Goal: Task Accomplishment & Management: Use online tool/utility

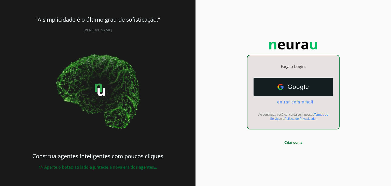
click at [284, 106] on div "Google Google entrar com email E-mail Ao continuar, você concorda com nossos Te…" at bounding box center [293, 99] width 92 height 51
click at [283, 99] on ul "Google Google entrar com email E-mail" at bounding box center [293, 91] width 79 height 27
click at [294, 103] on span "entrar com email" at bounding box center [293, 102] width 40 height 5
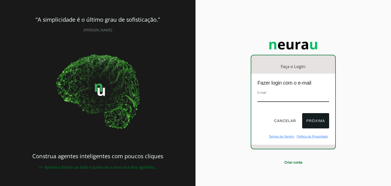
click at [279, 96] on input "email" at bounding box center [293, 98] width 72 height 7
type input "vieiraaa_10@hotmail.com"
drag, startPoint x: 317, startPoint y: 119, endPoint x: 312, endPoint y: 114, distance: 6.7
click at [318, 119] on button "Próxima" at bounding box center [315, 120] width 27 height 15
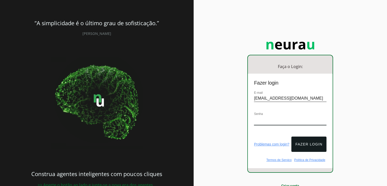
drag, startPoint x: 274, startPoint y: 114, endPoint x: 276, endPoint y: 115, distance: 2.8
click at [274, 114] on div "Senha" at bounding box center [290, 120] width 73 height 19
click at [313, 138] on button "Fazer login" at bounding box center [309, 143] width 35 height 15
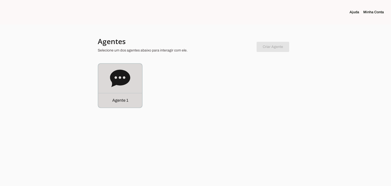
click at [115, 92] on div "Agente 1" at bounding box center [120, 86] width 44 height 44
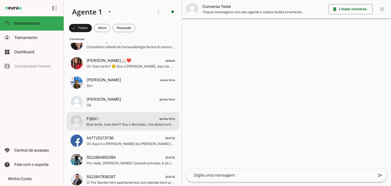
scroll to position [76, 0]
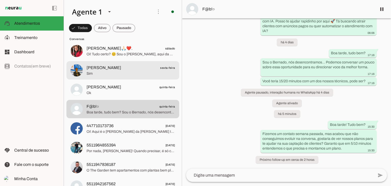
scroll to position [51, 0]
click at [103, 72] on span "Sim" at bounding box center [131, 73] width 89 height 5
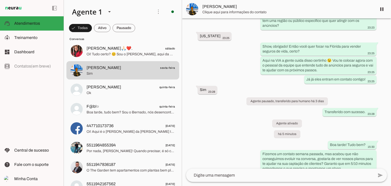
scroll to position [198, 0]
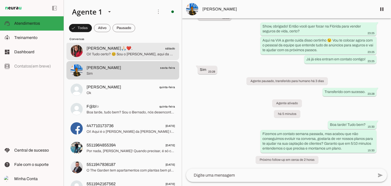
drag, startPoint x: 94, startPoint y: 51, endPoint x: 99, endPoint y: 51, distance: 4.8
click at [94, 51] on span "[PERSON_NAME]🙏🏻❤️." at bounding box center [110, 48] width 46 height 6
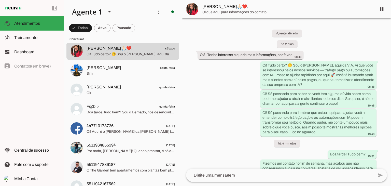
scroll to position [30, 0]
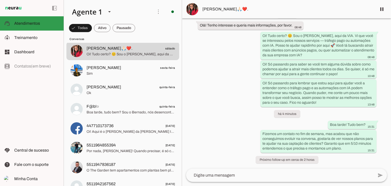
click at [22, 24] on span "Atendimentos" at bounding box center [27, 23] width 26 height 4
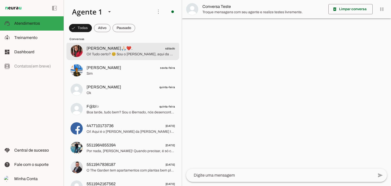
click at [118, 52] on span "Oi! Tudo certo? 😊 Sou o [PERSON_NAME], aqui da VIA. Vi que você se interessou p…" at bounding box center [131, 54] width 89 height 5
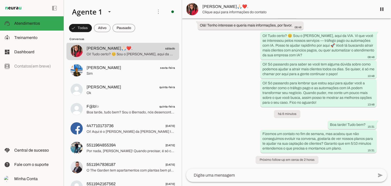
scroll to position [30, 0]
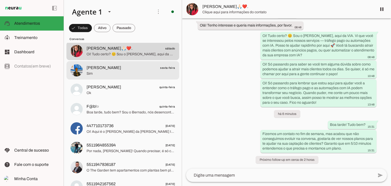
click at [129, 70] on span "Claudio McCandless sexta-feira" at bounding box center [131, 68] width 89 height 6
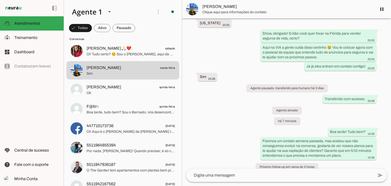
scroll to position [198, 0]
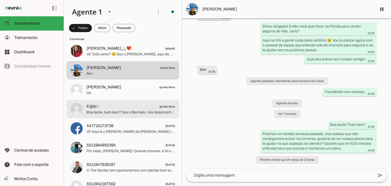
drag, startPoint x: 104, startPoint y: 110, endPoint x: 123, endPoint y: 106, distance: 19.5
click at [104, 110] on span "Boa tarde, tudo bem? Sou o Bernado, nós desencontramos... Podemos conversar um …" at bounding box center [131, 112] width 89 height 5
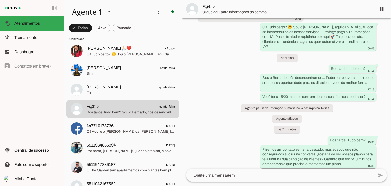
scroll to position [59, 0]
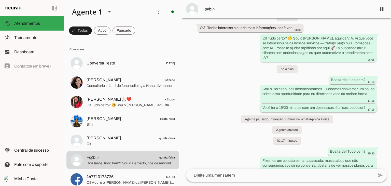
scroll to position [59, 0]
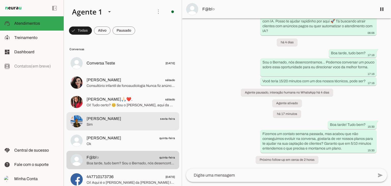
click at [105, 123] on span "Sim" at bounding box center [131, 124] width 89 height 5
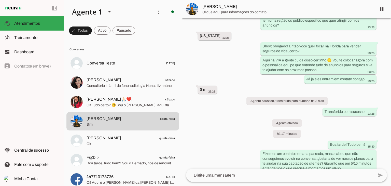
scroll to position [198, 0]
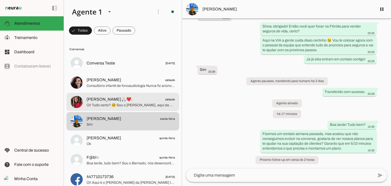
click at [106, 100] on span "[PERSON_NAME]🙏🏻❤️." at bounding box center [110, 99] width 46 height 6
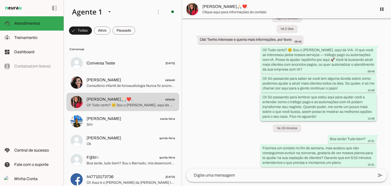
scroll to position [30, 0]
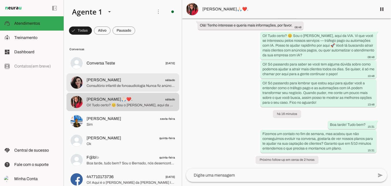
click at [101, 82] on span "[PERSON_NAME]" at bounding box center [104, 80] width 35 height 6
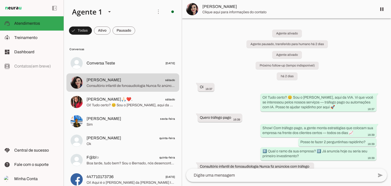
scroll to position [21, 0]
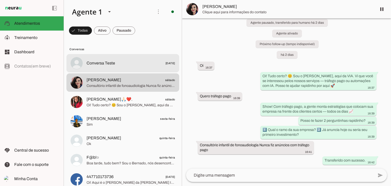
click at [100, 64] on span "Conversa Teste" at bounding box center [101, 63] width 29 height 6
